Goal: Find specific page/section: Find specific page/section

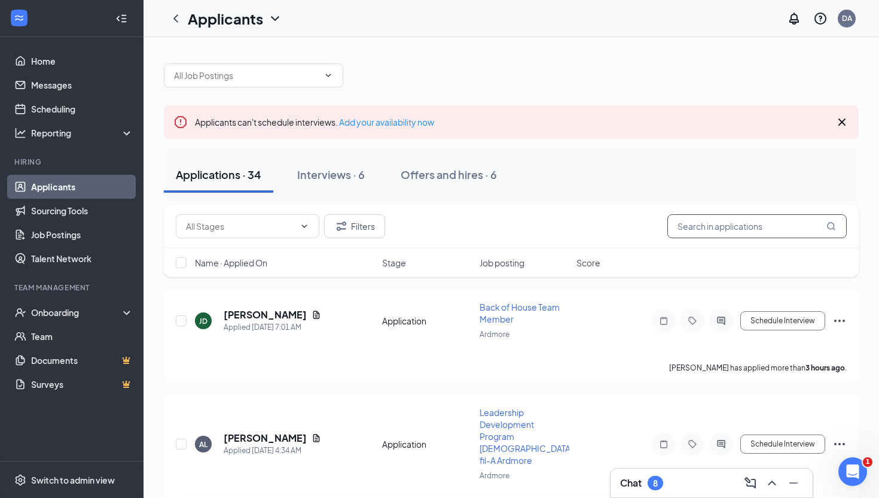
click at [703, 233] on input "text" at bounding box center [756, 226] width 179 height 24
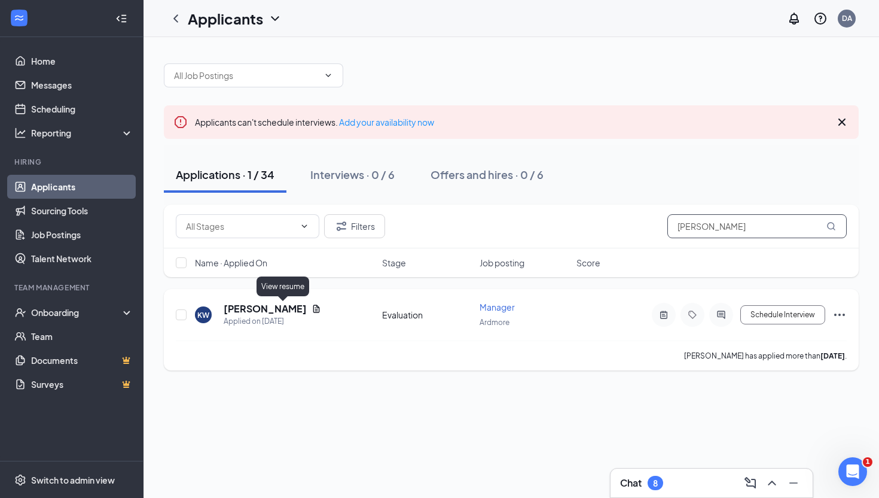
type input "[PERSON_NAME]"
click at [267, 306] on h5 "[PERSON_NAME]" at bounding box center [265, 308] width 83 height 13
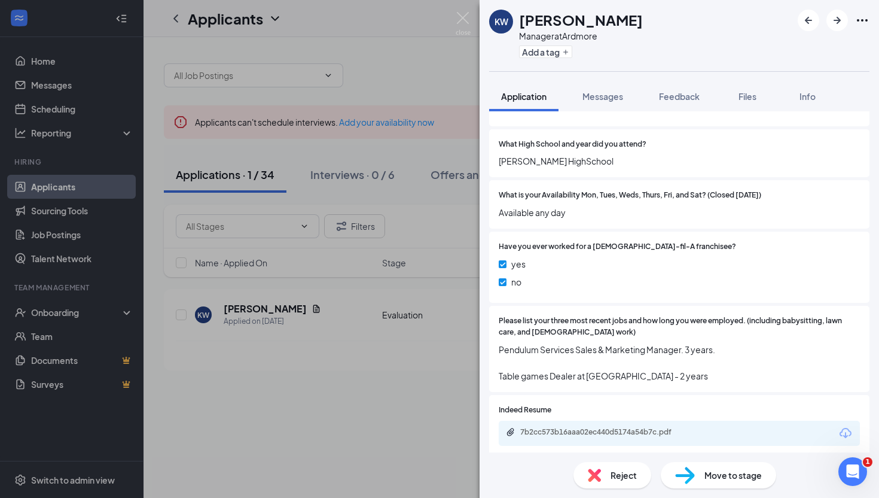
scroll to position [440, 0]
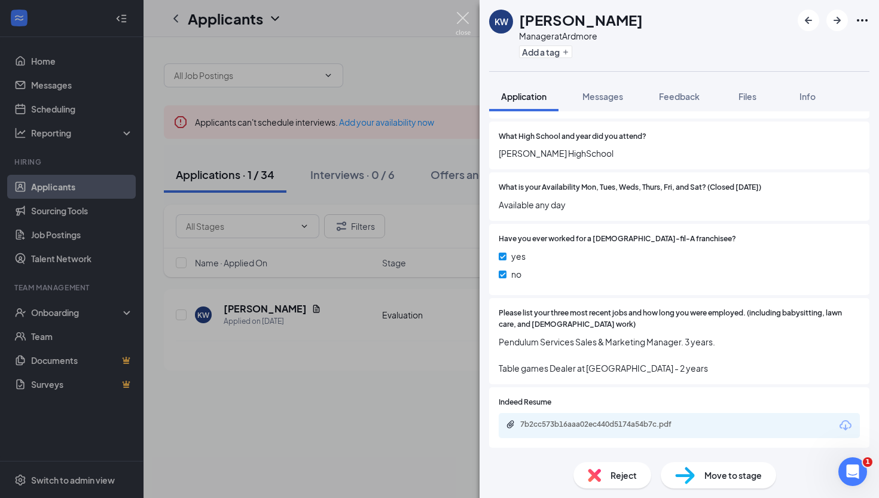
click at [464, 20] on img at bounding box center [463, 23] width 15 height 23
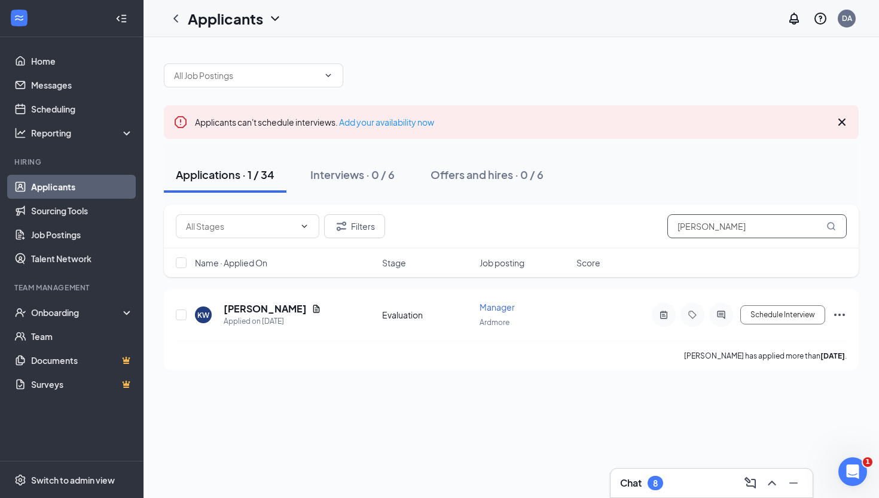
click at [707, 215] on input "[PERSON_NAME]" at bounding box center [756, 226] width 179 height 24
click at [706, 230] on input "[PERSON_NAME]" at bounding box center [756, 226] width 179 height 24
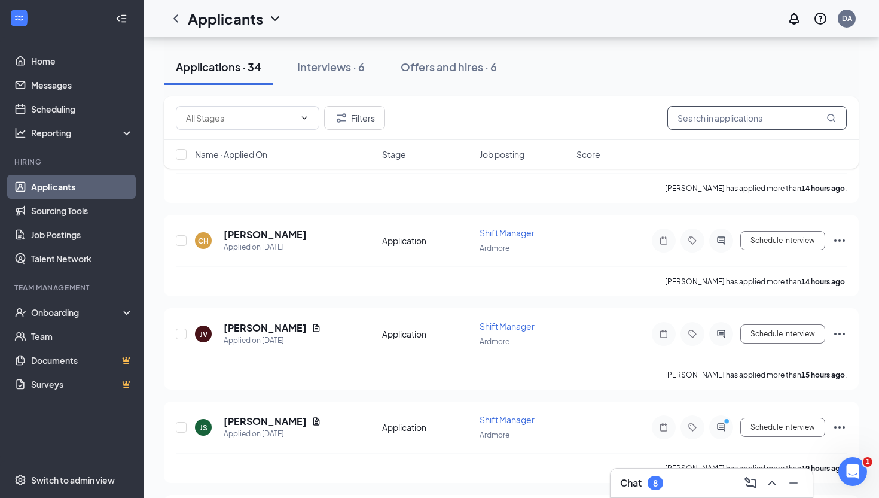
scroll to position [1123, 0]
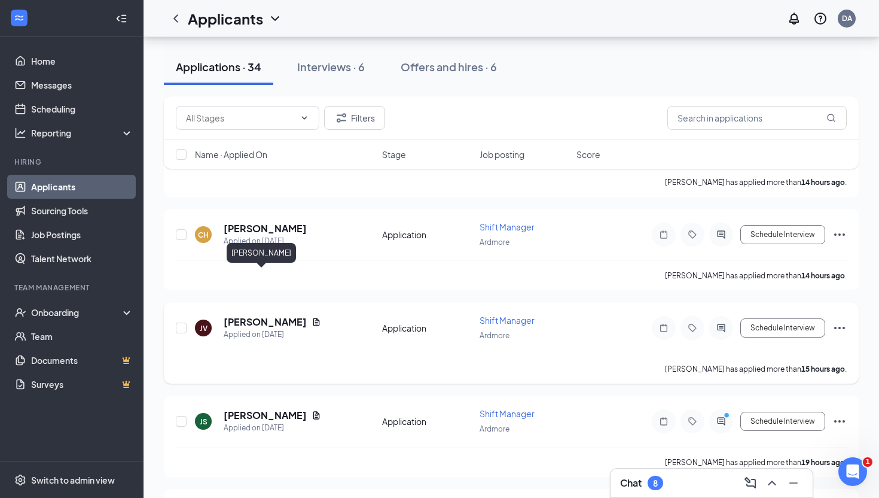
click at [254, 315] on h5 "[PERSON_NAME]" at bounding box center [265, 321] width 83 height 13
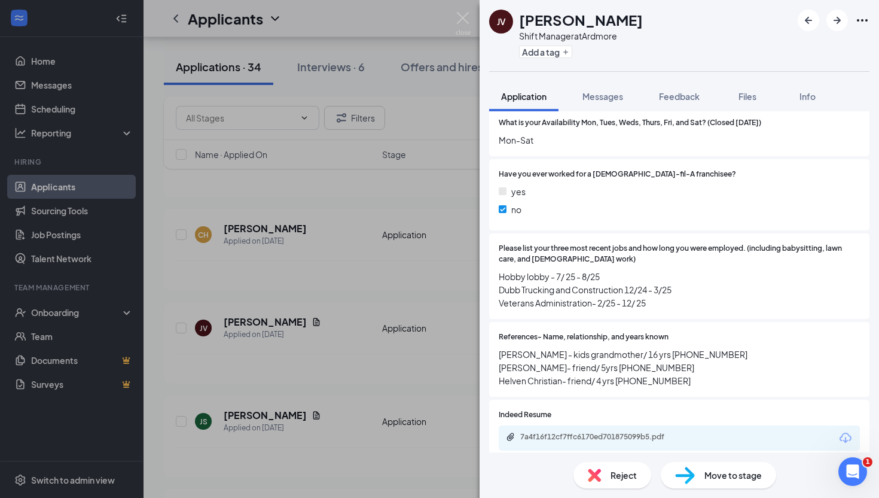
scroll to position [545, 0]
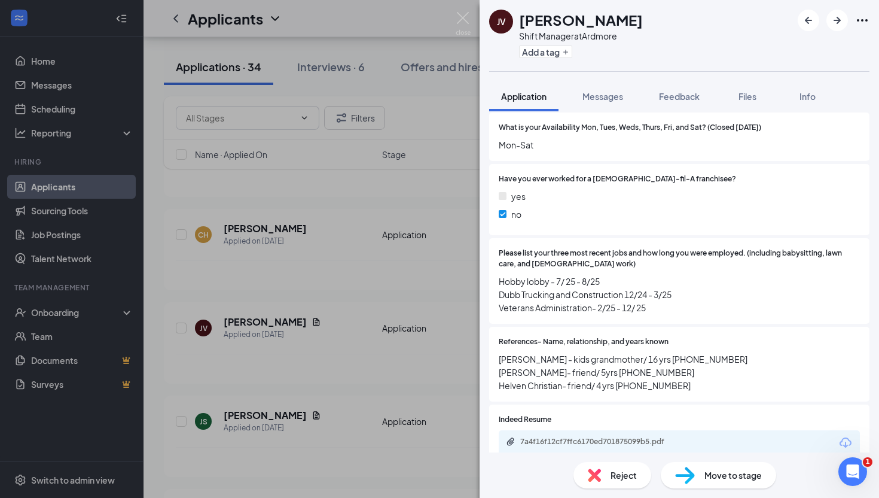
click at [471, 15] on div "JV [PERSON_NAME] Shift Manager at [GEOGRAPHIC_DATA] Add a tag Application Messa…" at bounding box center [439, 249] width 879 height 498
